Goal: Information Seeking & Learning: Learn about a topic

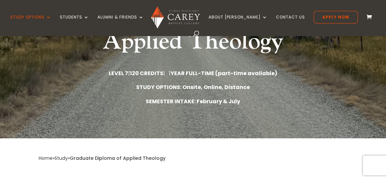
scroll to position [118, 0]
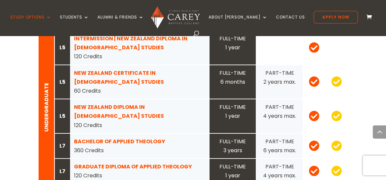
scroll to position [726, 0]
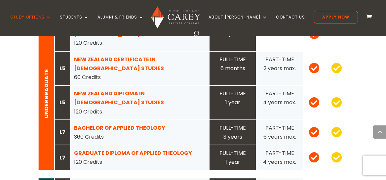
click at [145, 124] on strong "BACHELOR OF APPLIED THEOLOGY" at bounding box center [119, 128] width 91 height 8
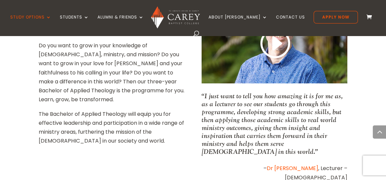
scroll to position [297, 0]
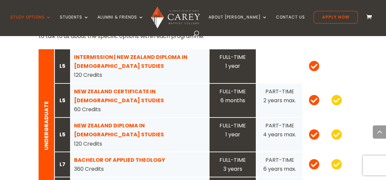
scroll to position [693, 0]
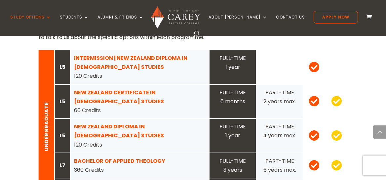
click at [136, 122] on strong "NEW ZEALAND DIPLOMA IN CHRISTIAN STUDIES" at bounding box center [119, 130] width 90 height 17
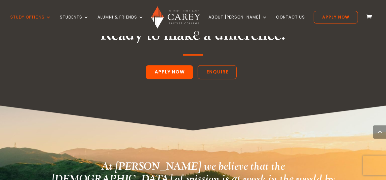
scroll to position [1145, 0]
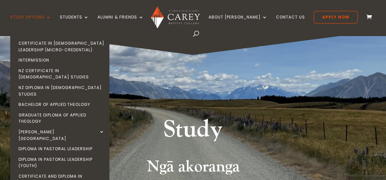
click at [41, 17] on link "Study Options" at bounding box center [30, 23] width 41 height 16
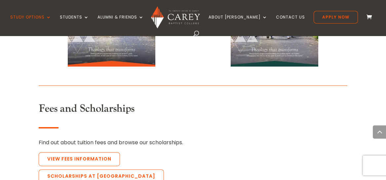
scroll to position [1485, 0]
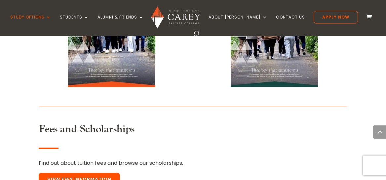
click at [104, 172] on link "View Fees Information" at bounding box center [79, 179] width 81 height 14
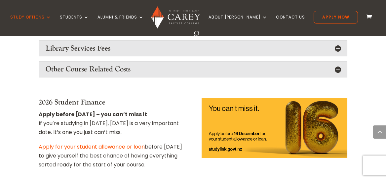
scroll to position [924, 0]
